Goal: Find specific page/section: Find specific page/section

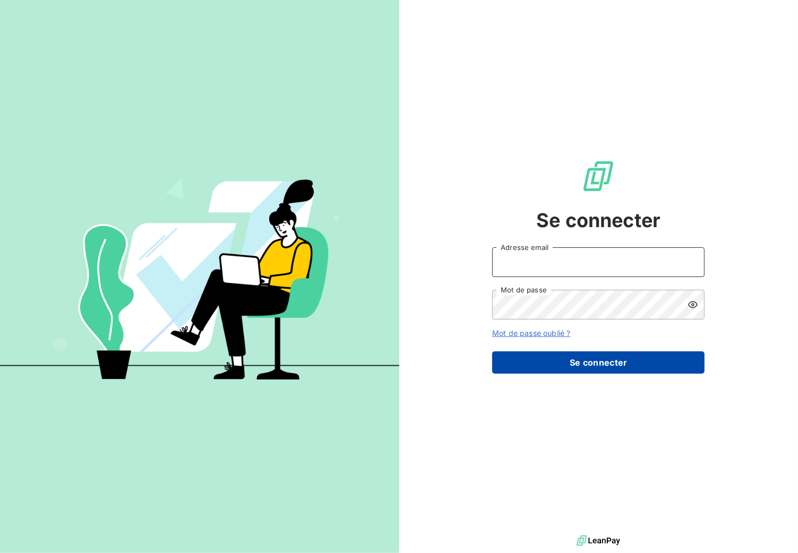
type input "e.paquet@bcpinfo.net"
click at [579, 362] on button "Se connecter" at bounding box center [598, 362] width 212 height 22
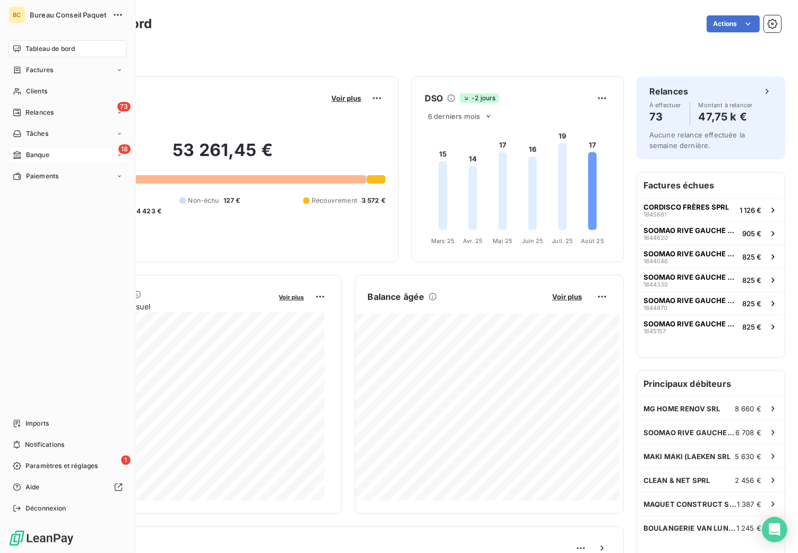
click at [42, 154] on span "Banque" at bounding box center [37, 155] width 23 height 10
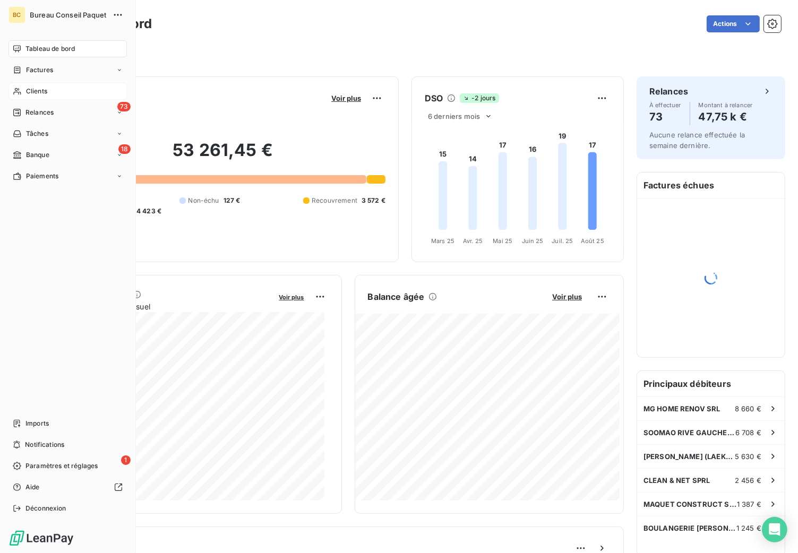
click at [28, 97] on div "Clients" at bounding box center [67, 91] width 118 height 17
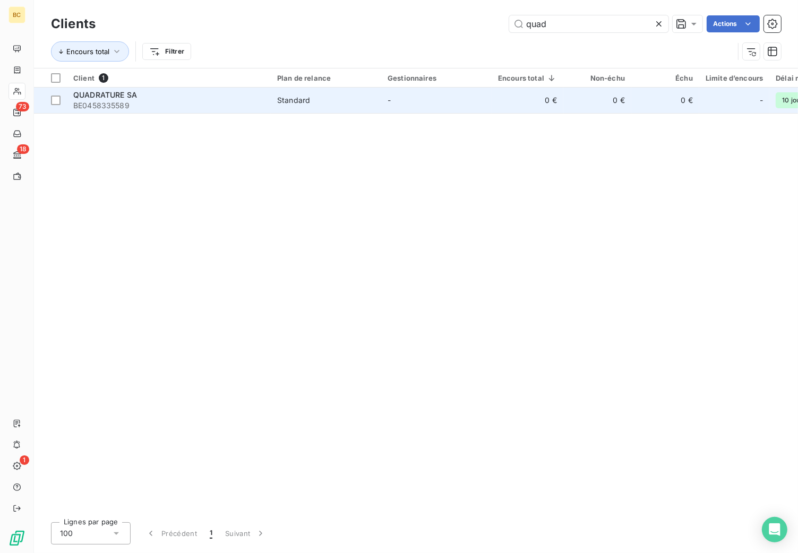
type input "quad"
click at [138, 95] on div "QUADRATURE SA" at bounding box center [168, 95] width 191 height 11
